Goal: Information Seeking & Learning: Learn about a topic

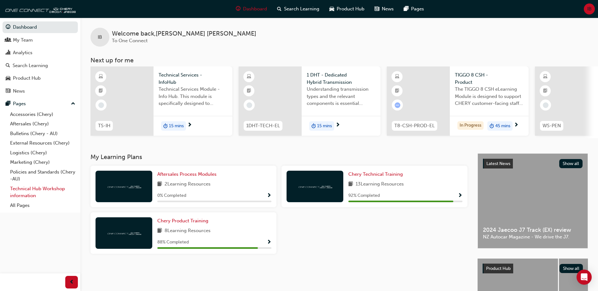
click at [33, 194] on link "Technical Hub Workshop information" at bounding box center [43, 192] width 70 height 17
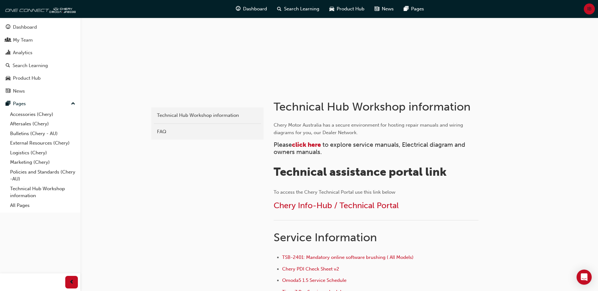
scroll to position [63, 0]
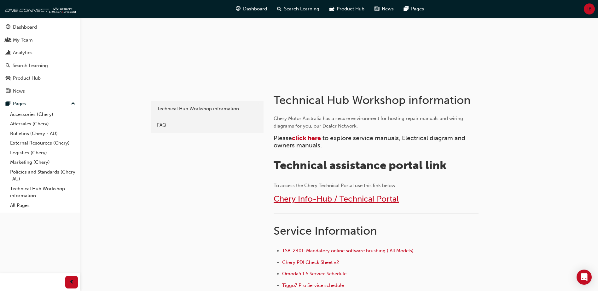
click at [300, 201] on span "Chery Info-Hub / Technical Portal" at bounding box center [336, 199] width 125 height 10
